Goal: Information Seeking & Learning: Learn about a topic

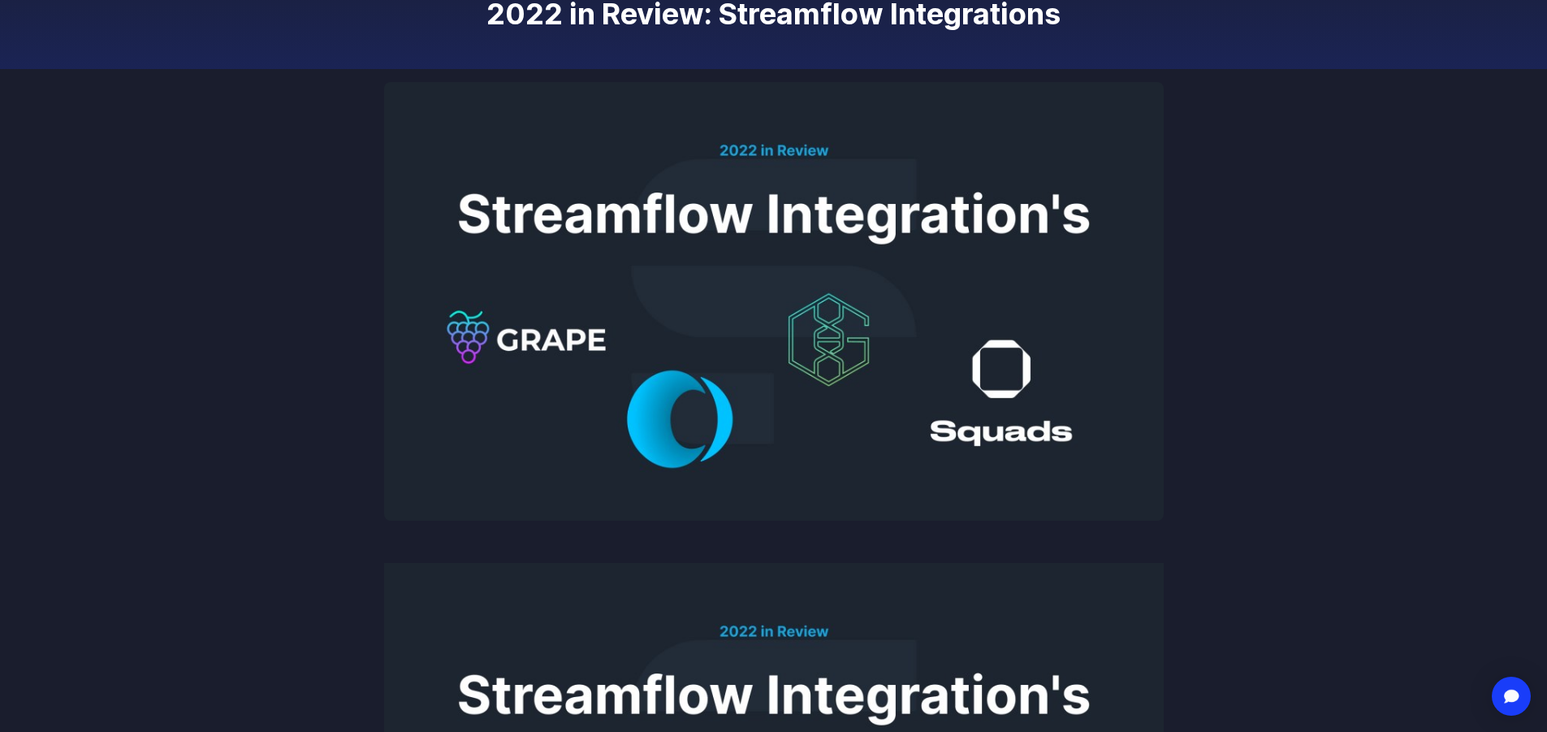
scroll to position [244, 0]
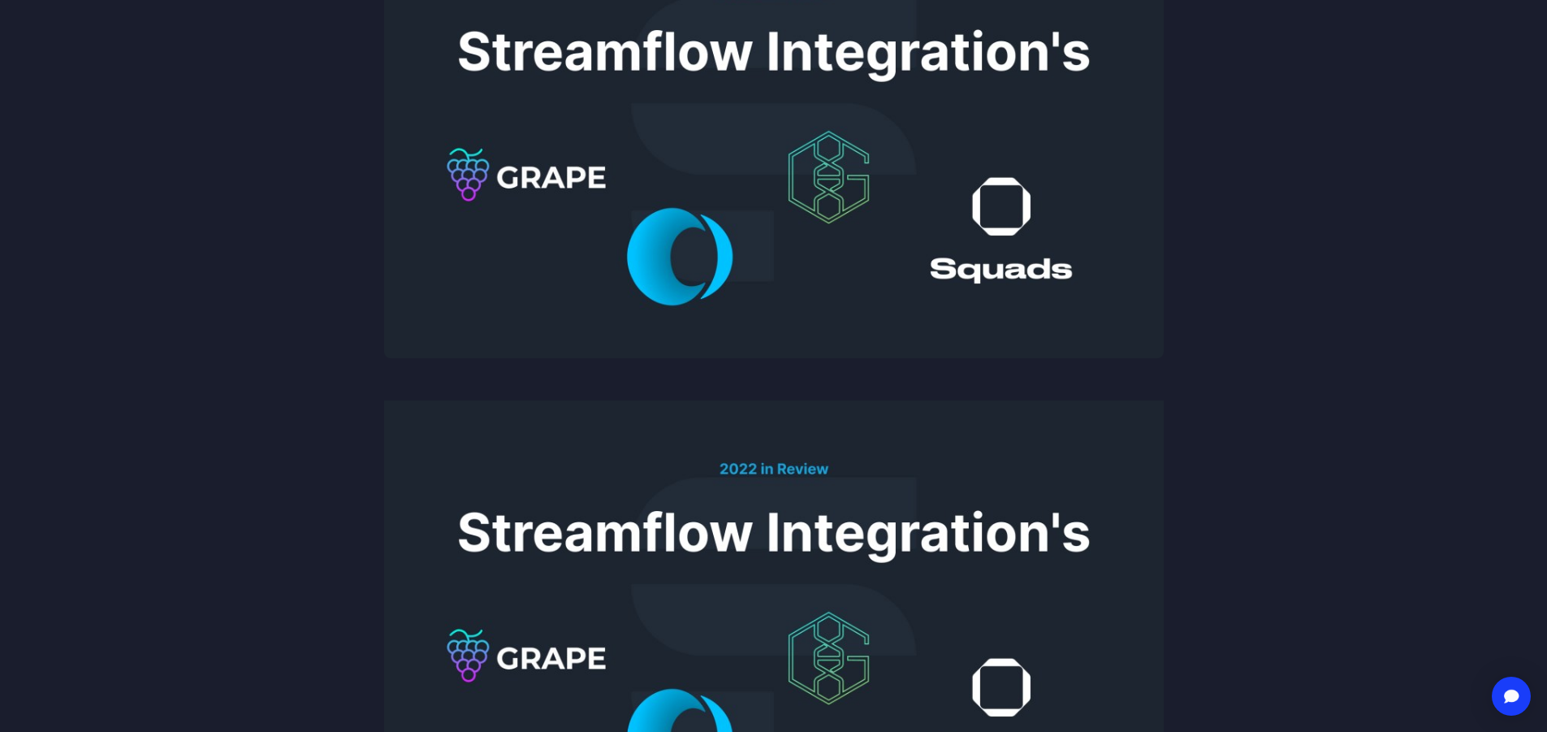
scroll to position [244, 0]
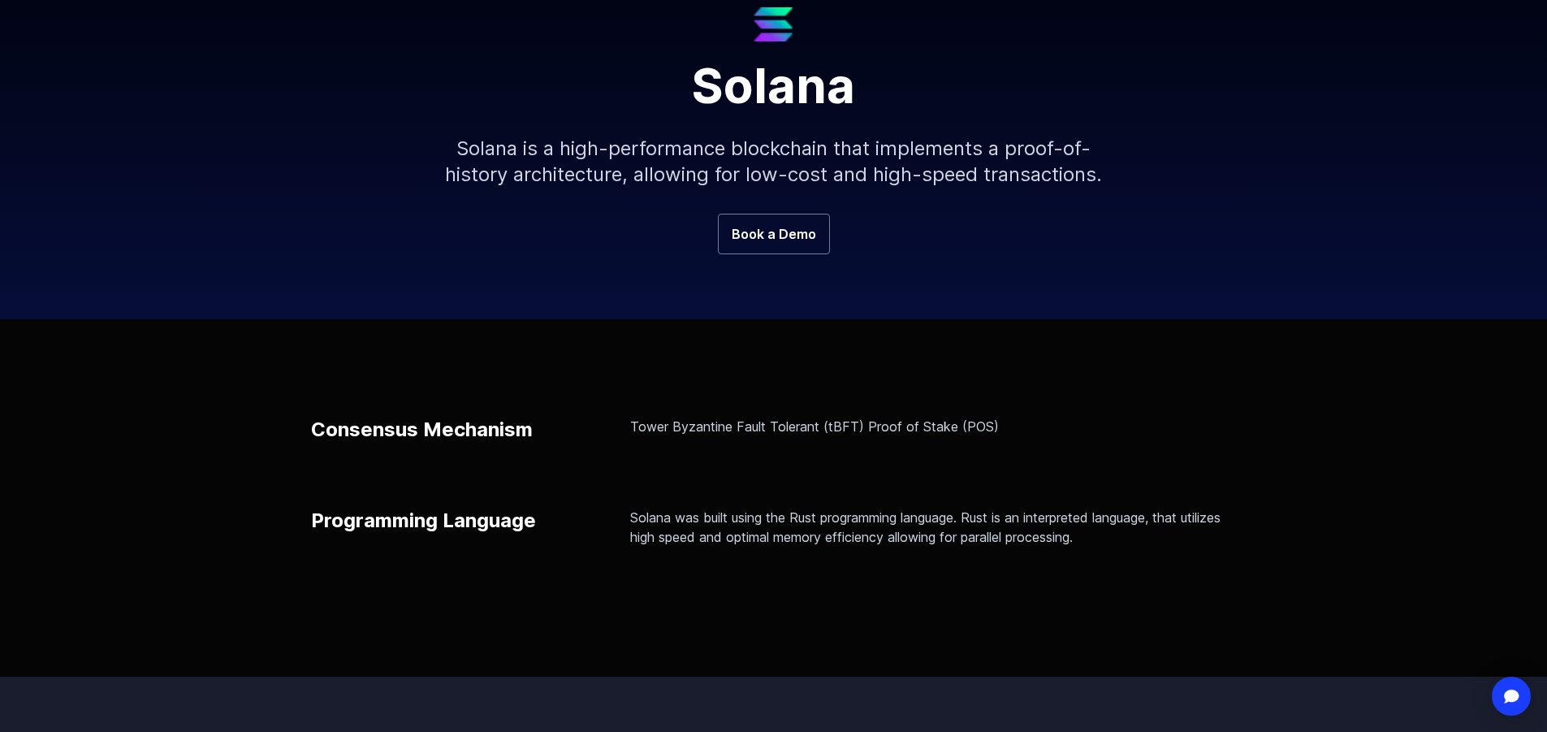
scroll to position [244, 0]
